Goal: Transaction & Acquisition: Subscribe to service/newsletter

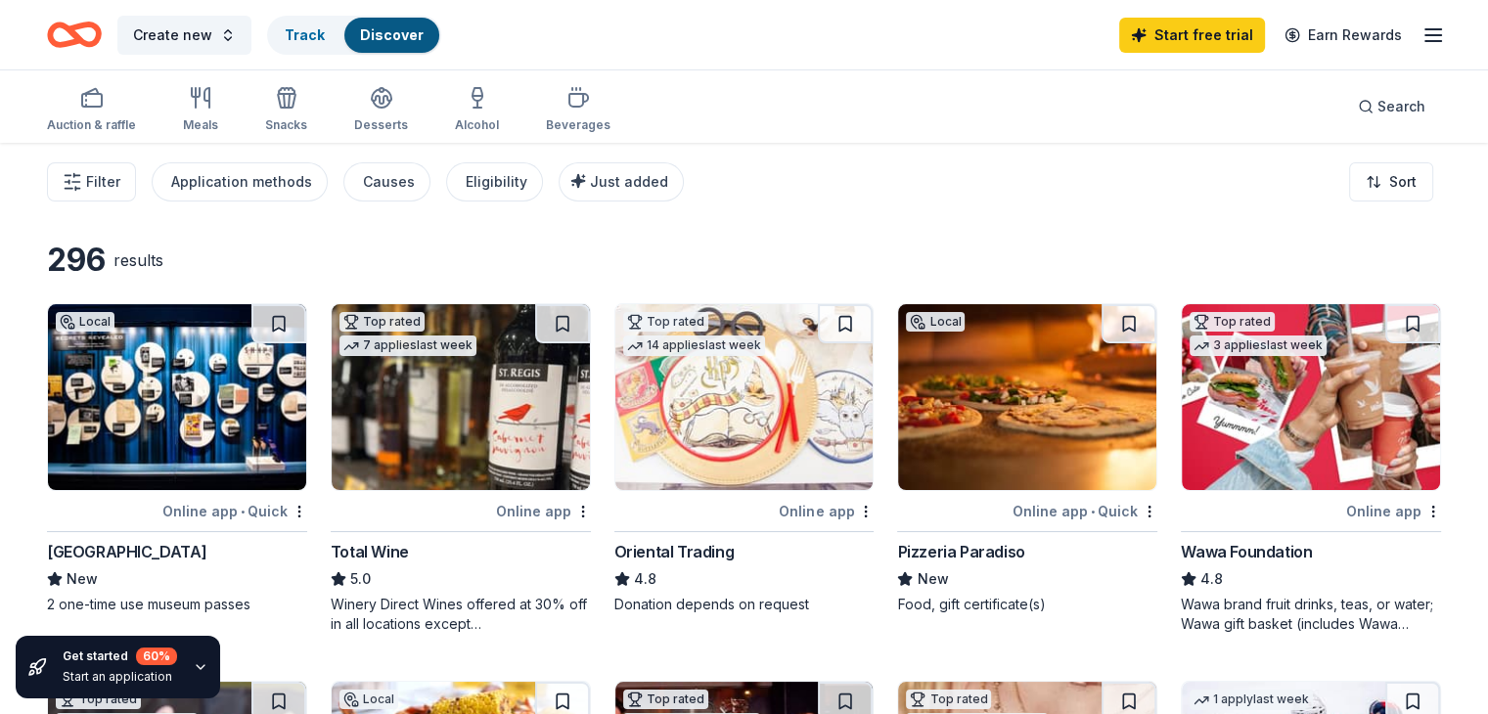
click at [94, 37] on icon "Home" at bounding box center [74, 35] width 55 height 46
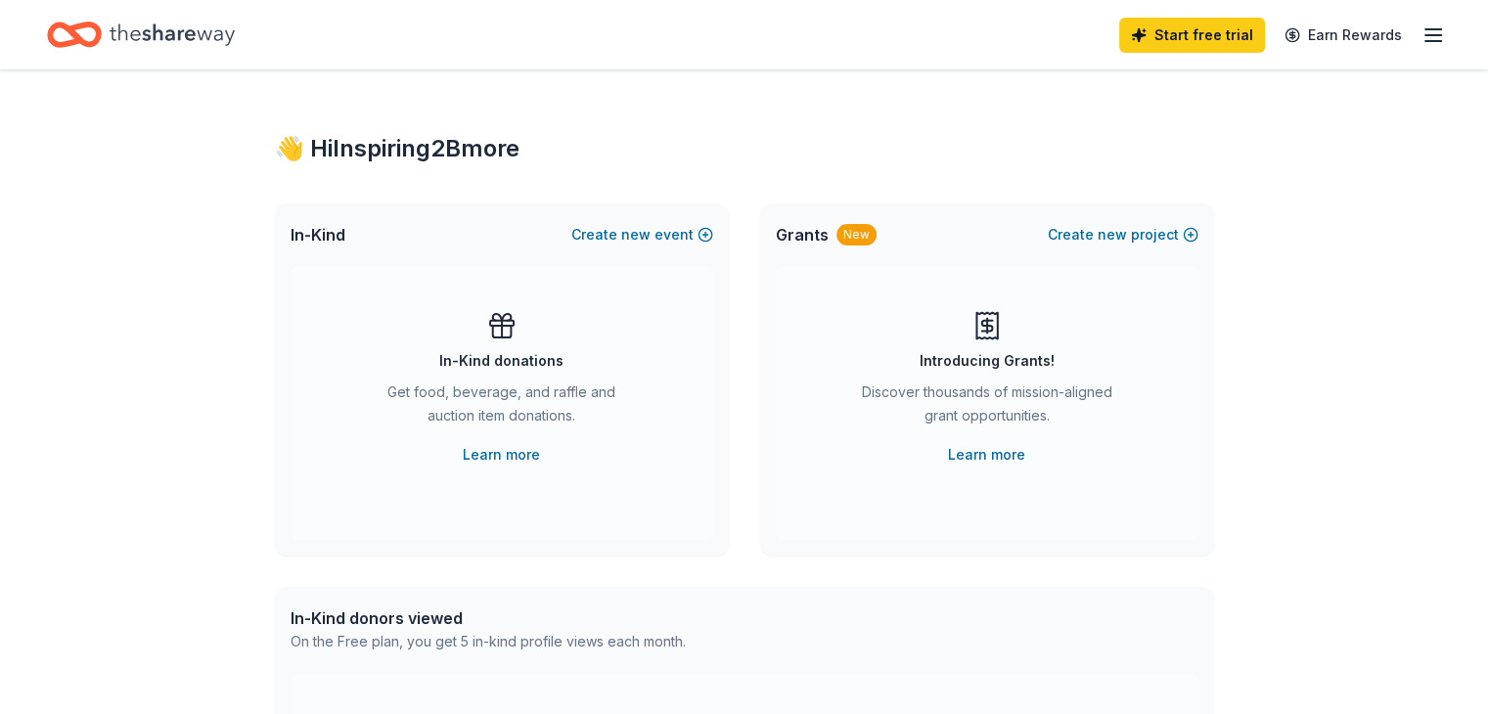
click at [1421, 36] on icon "button" at bounding box center [1432, 34] width 23 height 23
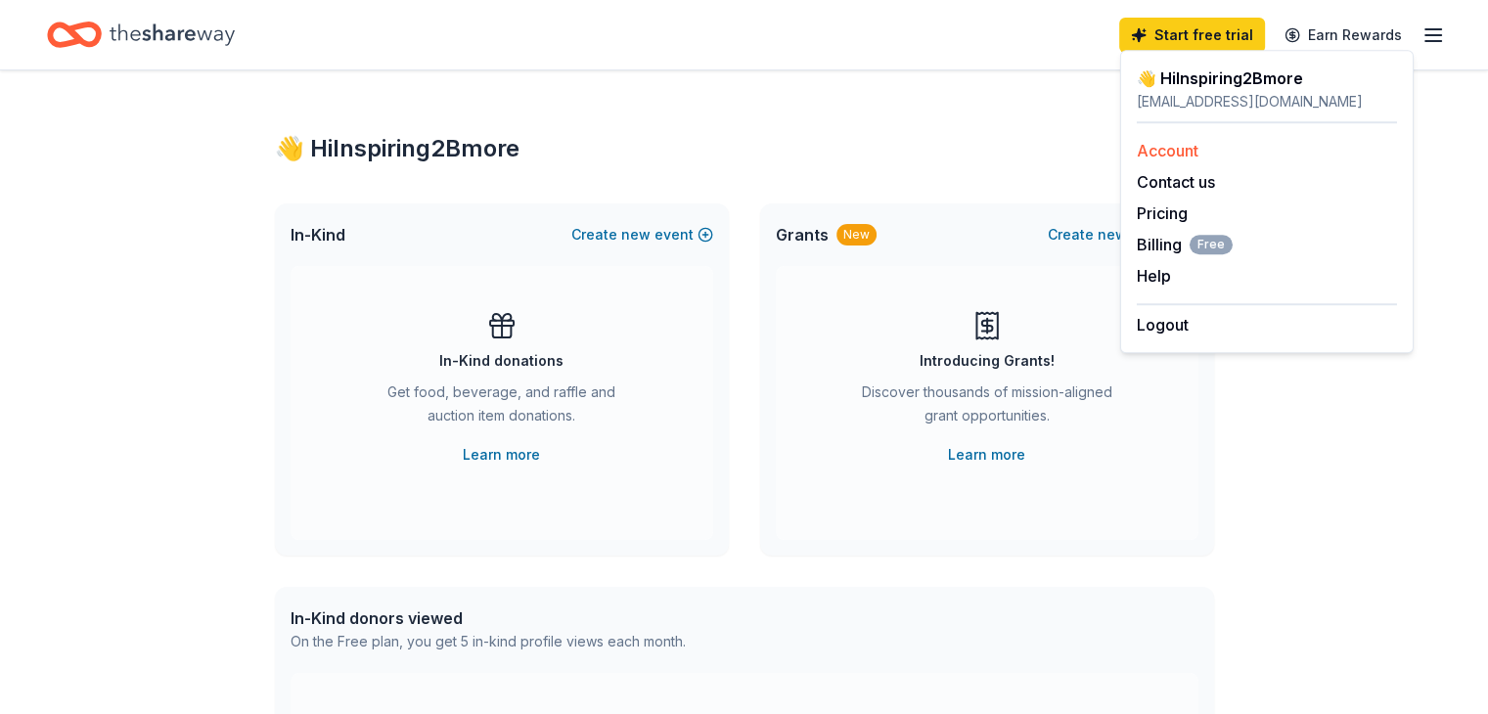
click at [1172, 150] on link "Account" at bounding box center [1167, 151] width 62 height 20
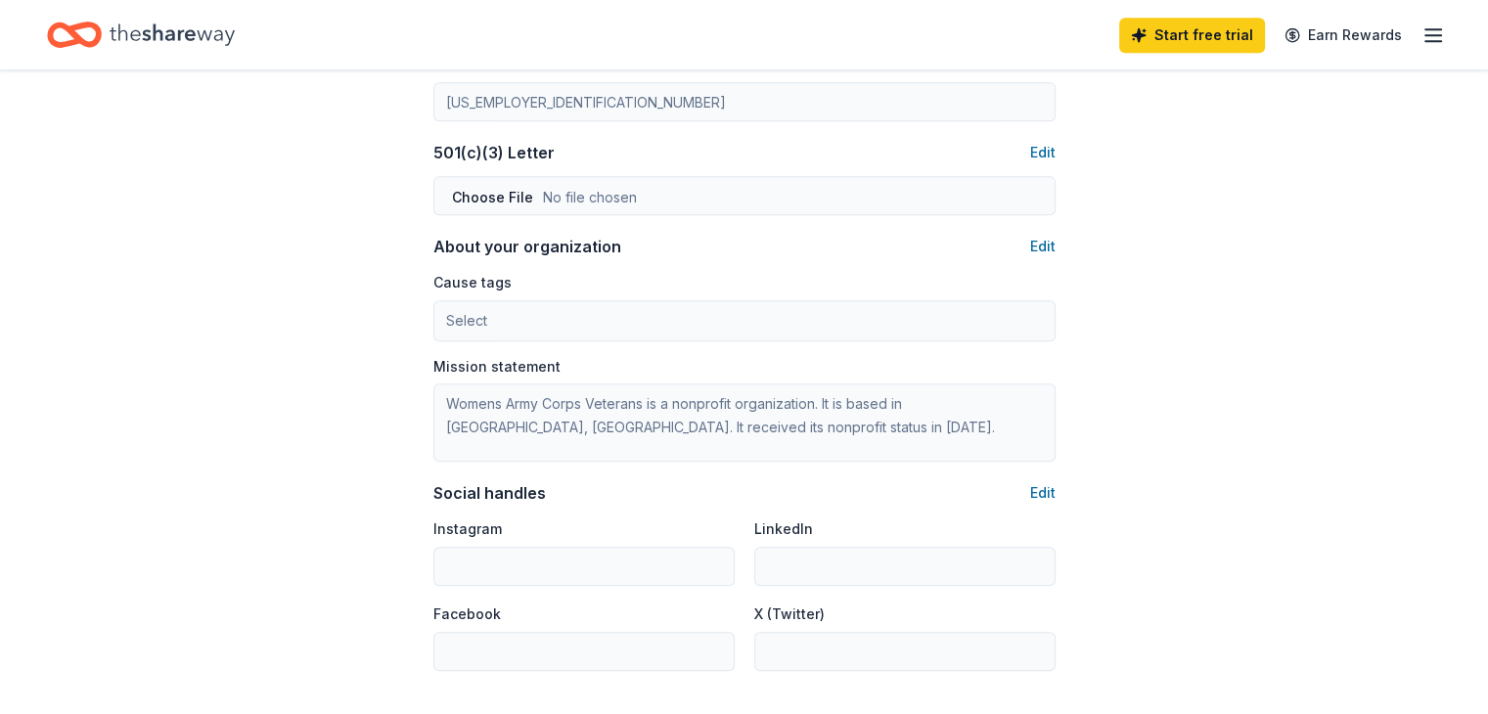
scroll to position [1180, 0]
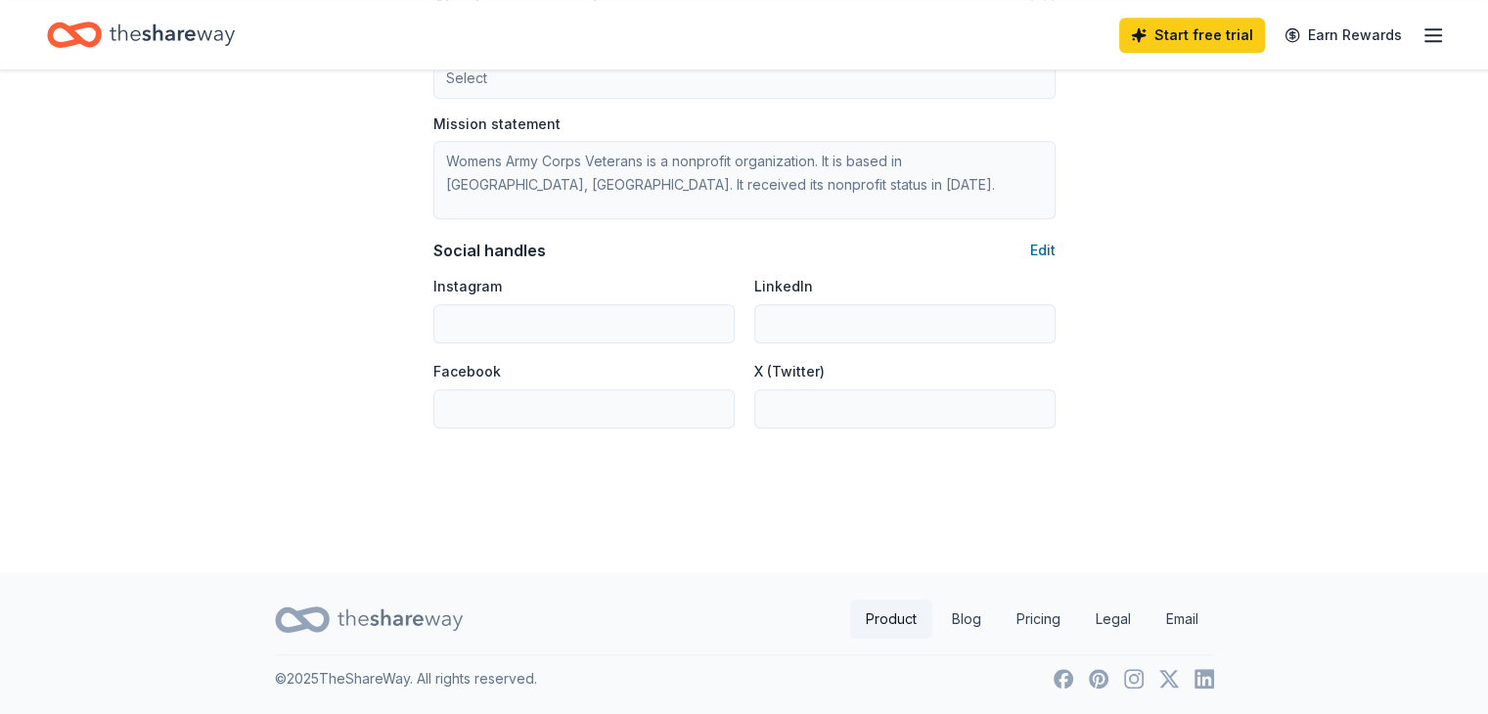
click at [882, 620] on link "Product" at bounding box center [891, 619] width 82 height 39
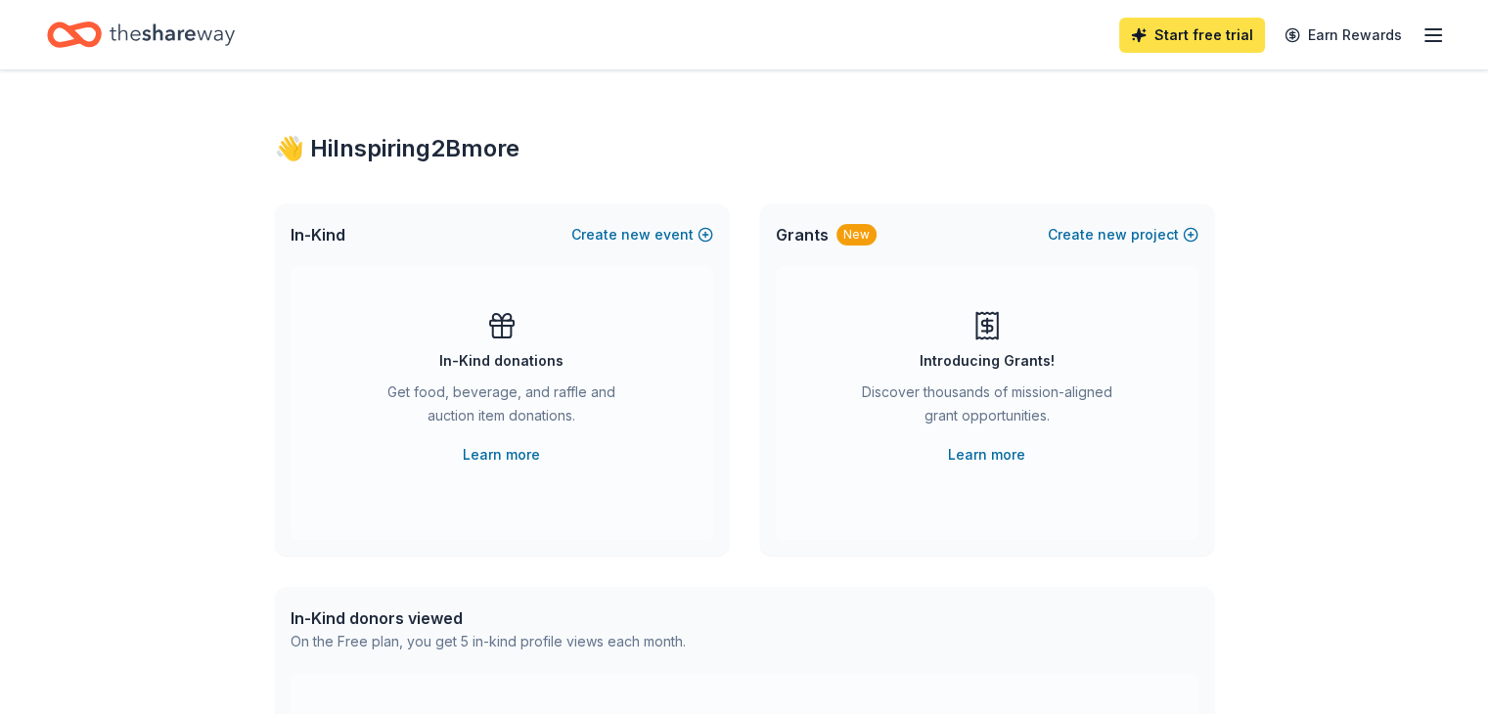
click at [1160, 32] on link "Start free trial" at bounding box center [1192, 35] width 146 height 35
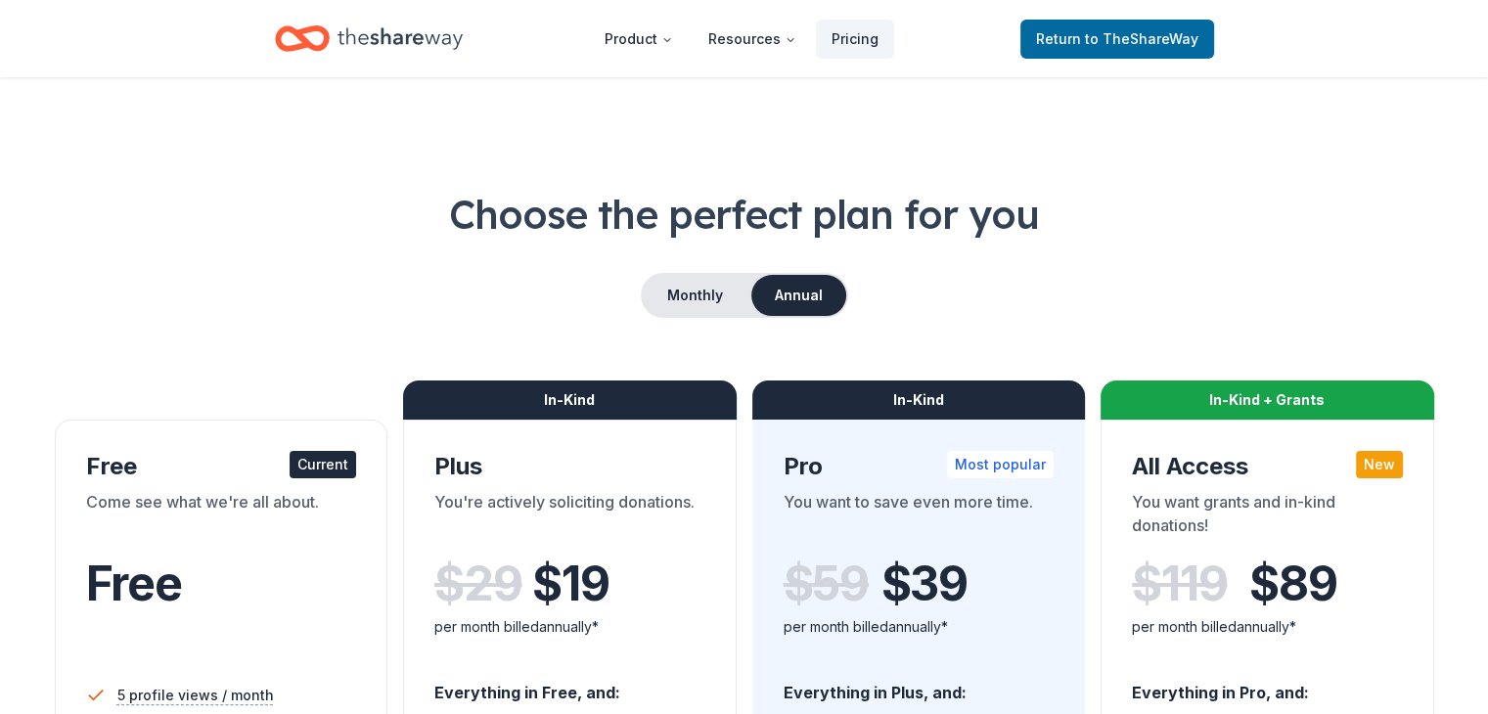
click at [382, 28] on icon "Home" at bounding box center [399, 38] width 125 height 22
